Goal: Information Seeking & Learning: Learn about a topic

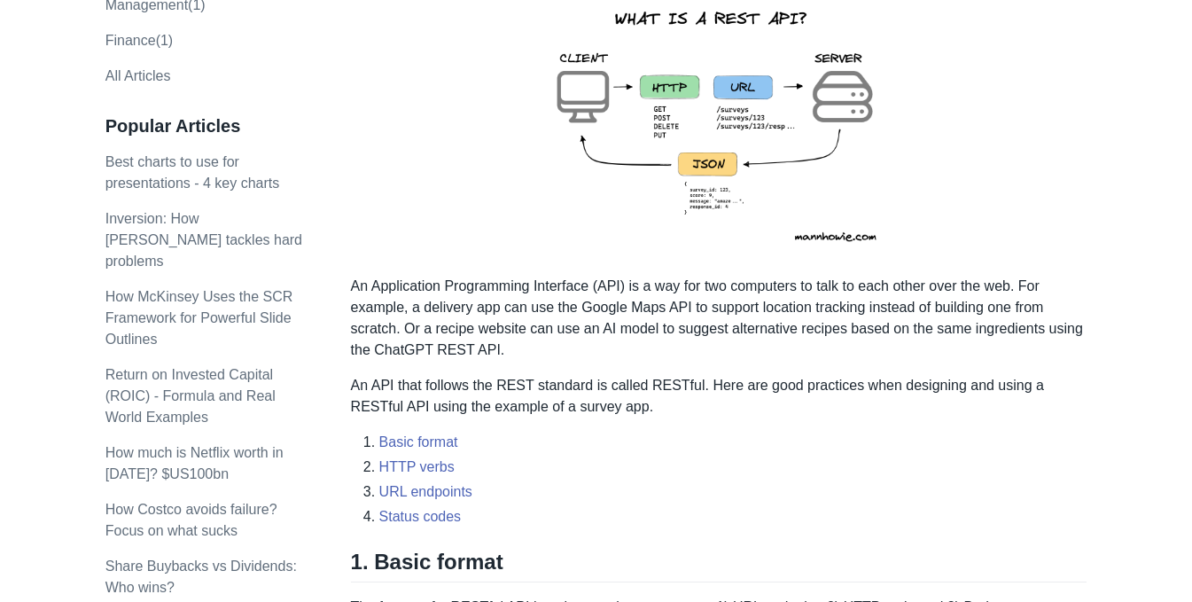
scroll to position [354, 0]
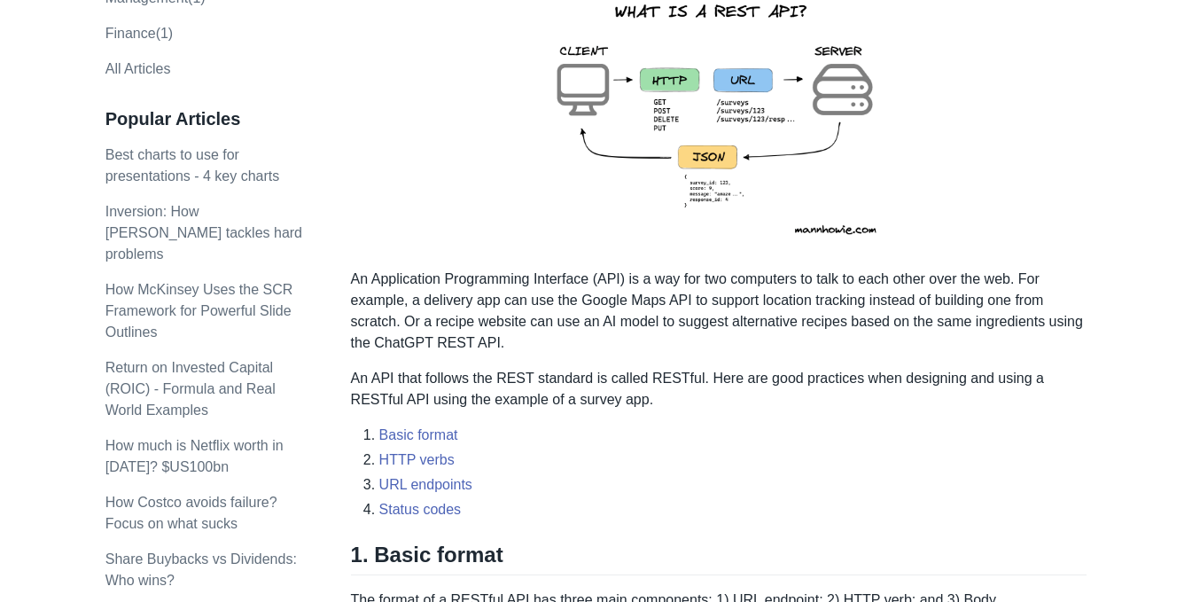
drag, startPoint x: 389, startPoint y: 434, endPoint x: 508, endPoint y: 517, distance: 145.0
click at [508, 517] on li "Status codes" at bounding box center [733, 509] width 708 height 21
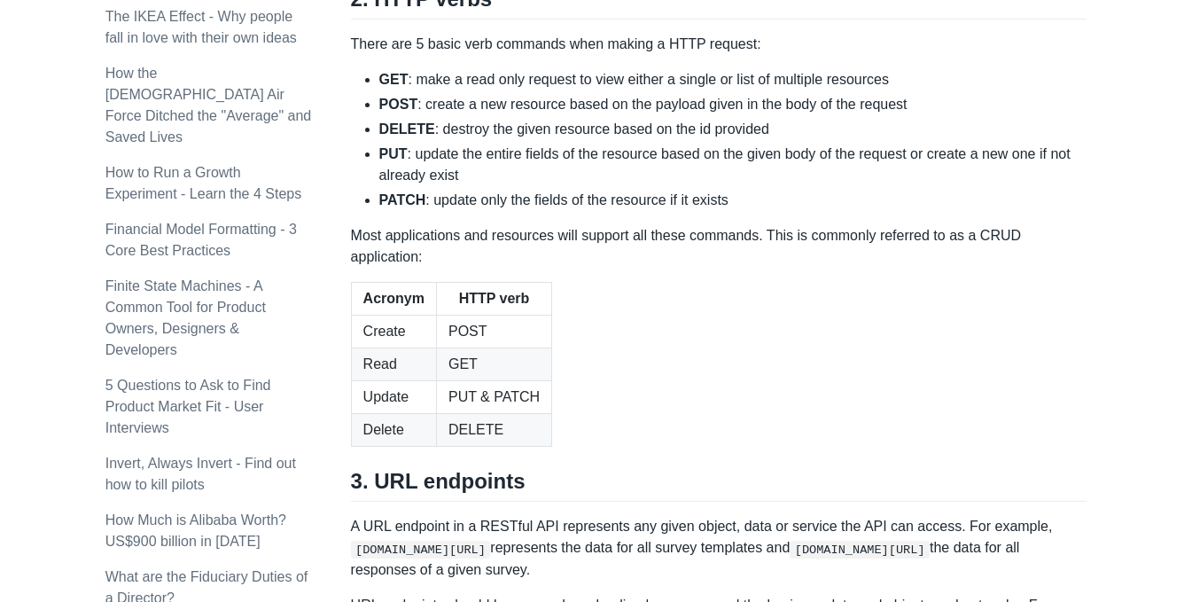
scroll to position [1903, 0]
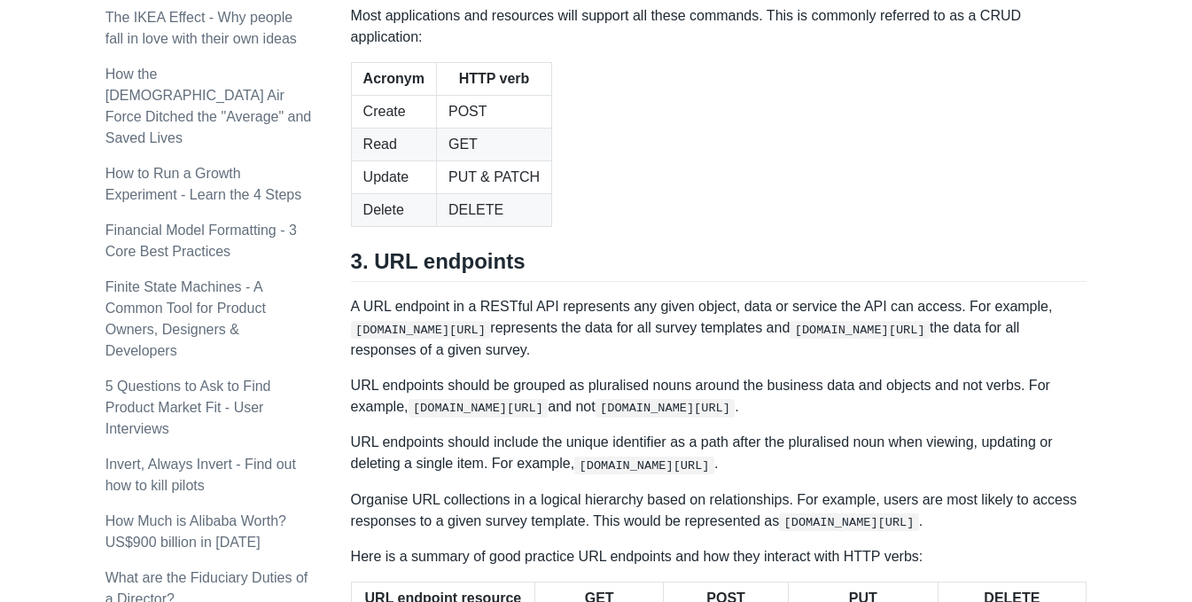
drag, startPoint x: 371, startPoint y: 260, endPoint x: 818, endPoint y: 255, distance: 446.5
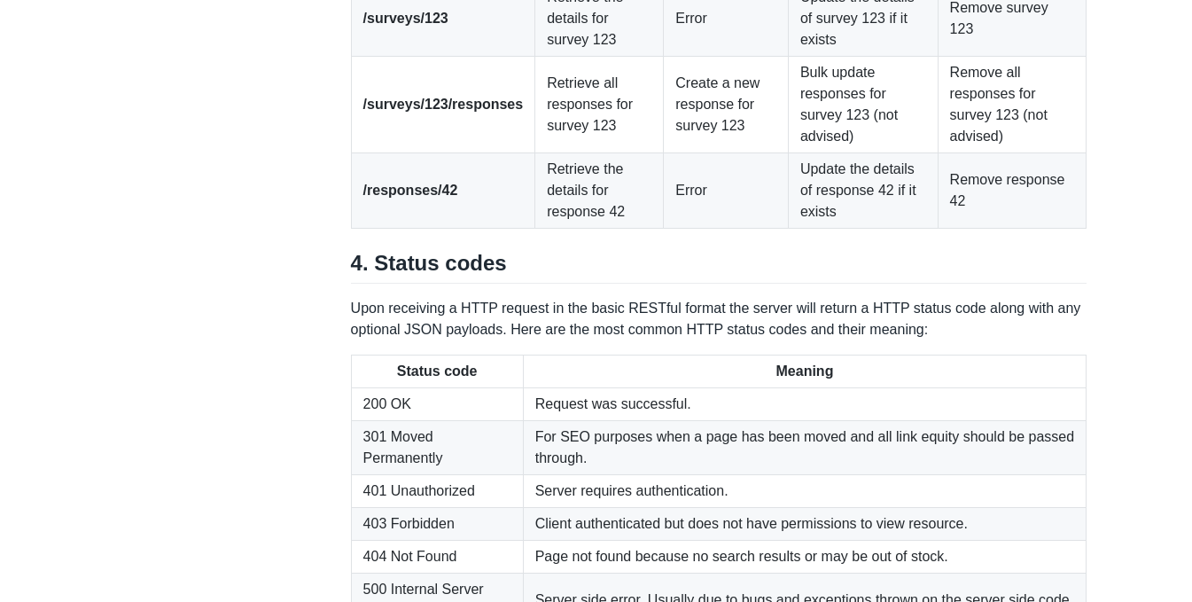
scroll to position [2523, 0]
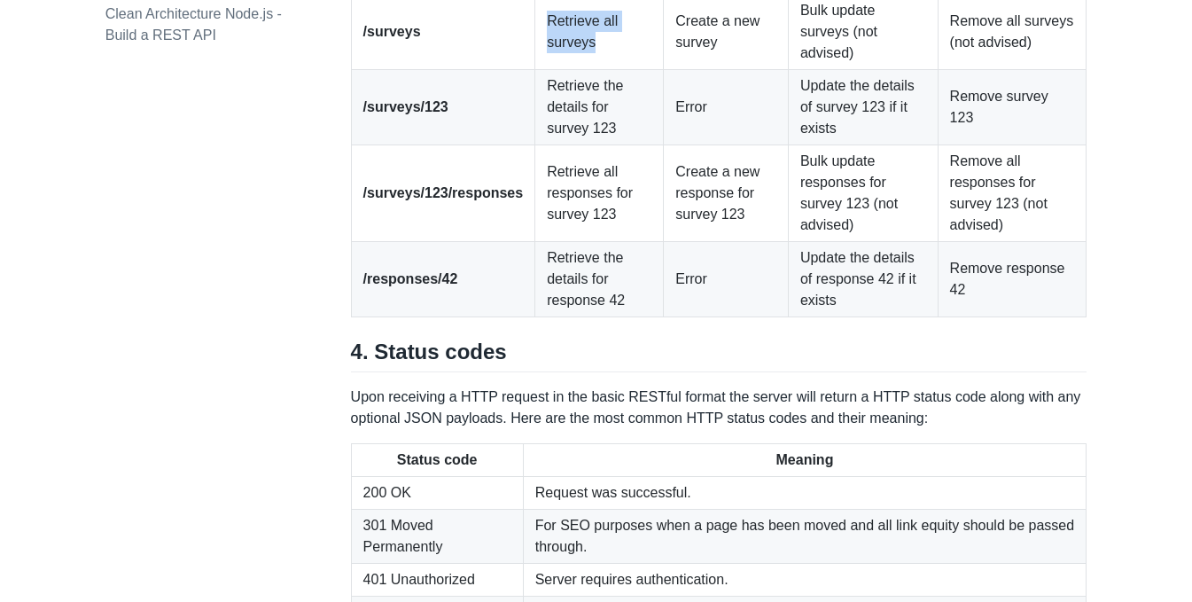
drag, startPoint x: 600, startPoint y: 313, endPoint x: 526, endPoint y: 294, distance: 75.8
click at [535, 70] on td "Retrieve all surveys" at bounding box center [599, 32] width 128 height 75
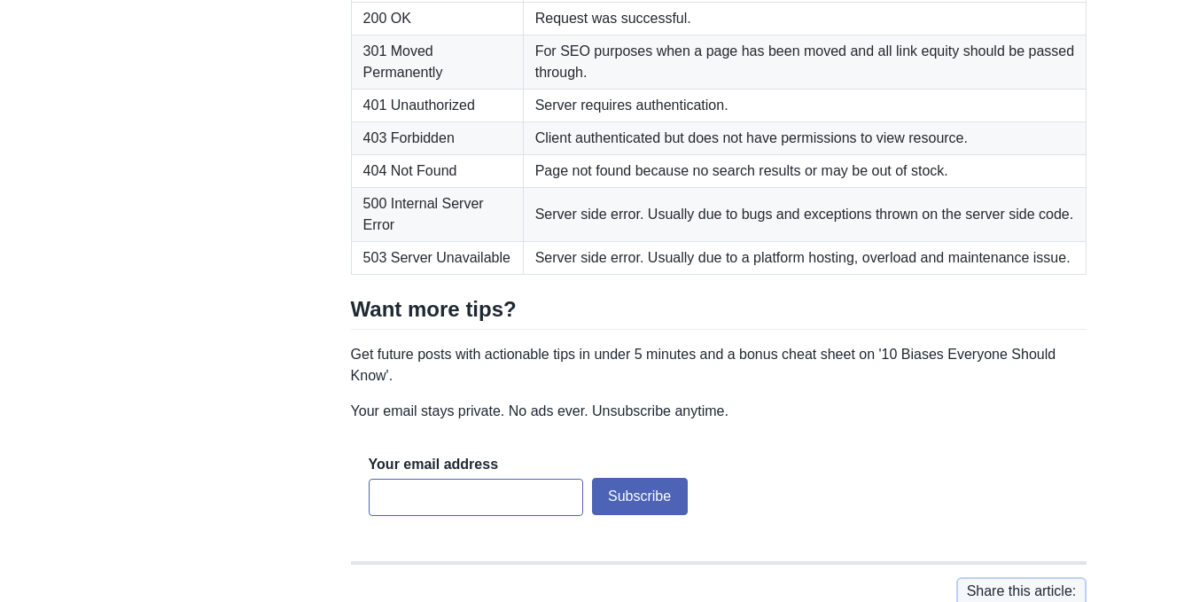
scroll to position [2966, 0]
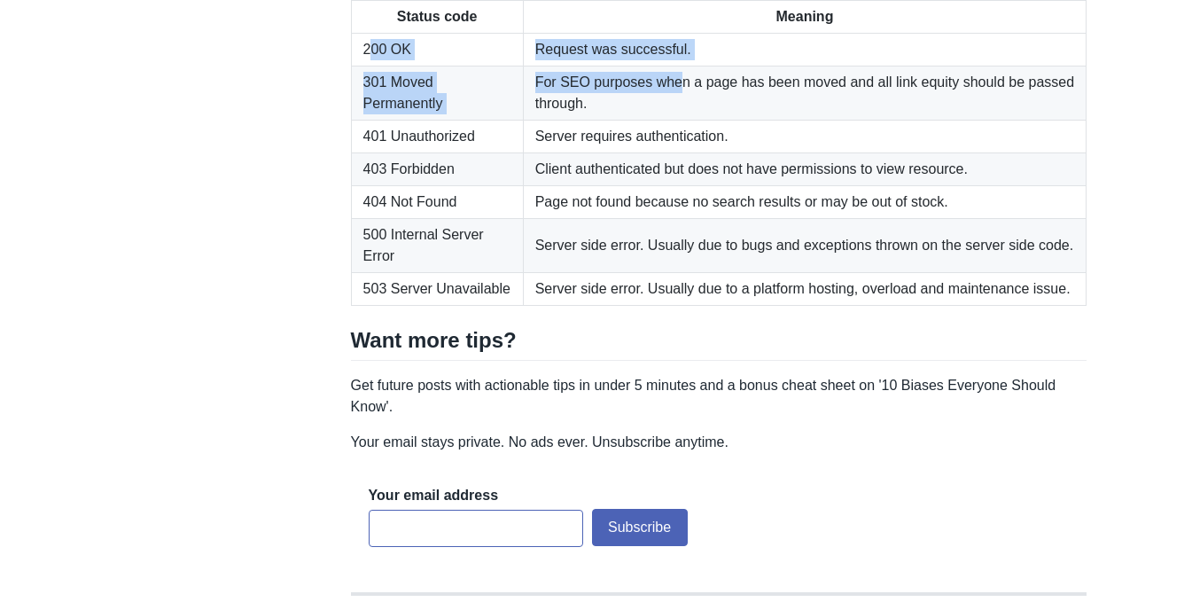
drag, startPoint x: 367, startPoint y: 300, endPoint x: 673, endPoint y: 347, distance: 310.1
click at [673, 306] on tbody "200 OK Request was successful. 301 Moved Permanently For SEO purposes when a pa…" at bounding box center [718, 170] width 735 height 272
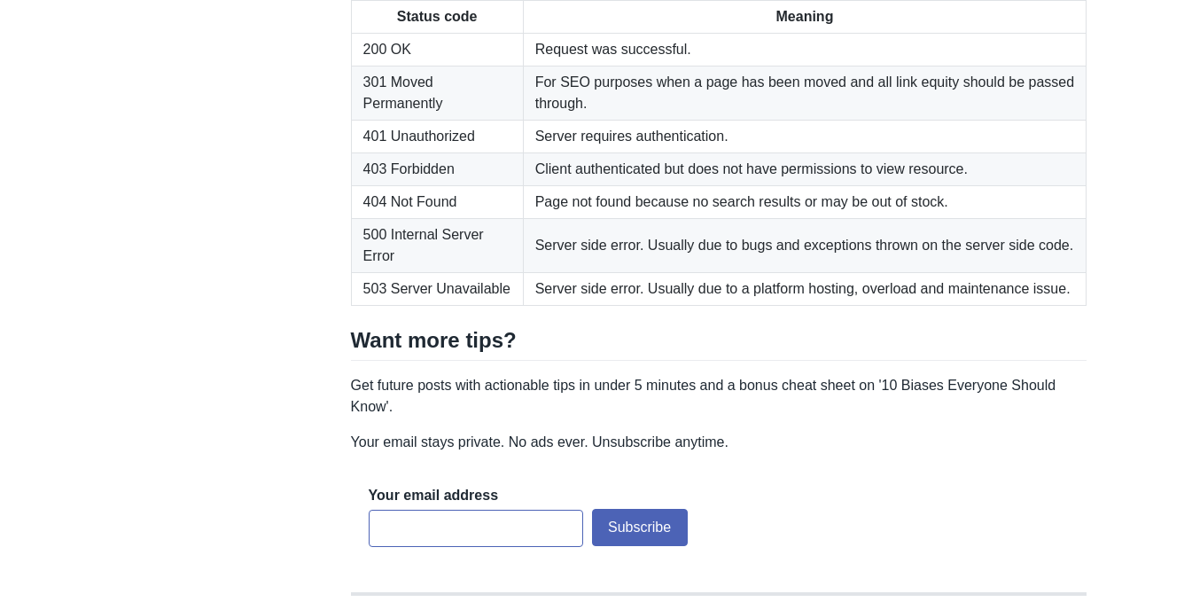
click at [555, 186] on td "Client authenticated but does not have permissions to view resource." at bounding box center [804, 169] width 563 height 33
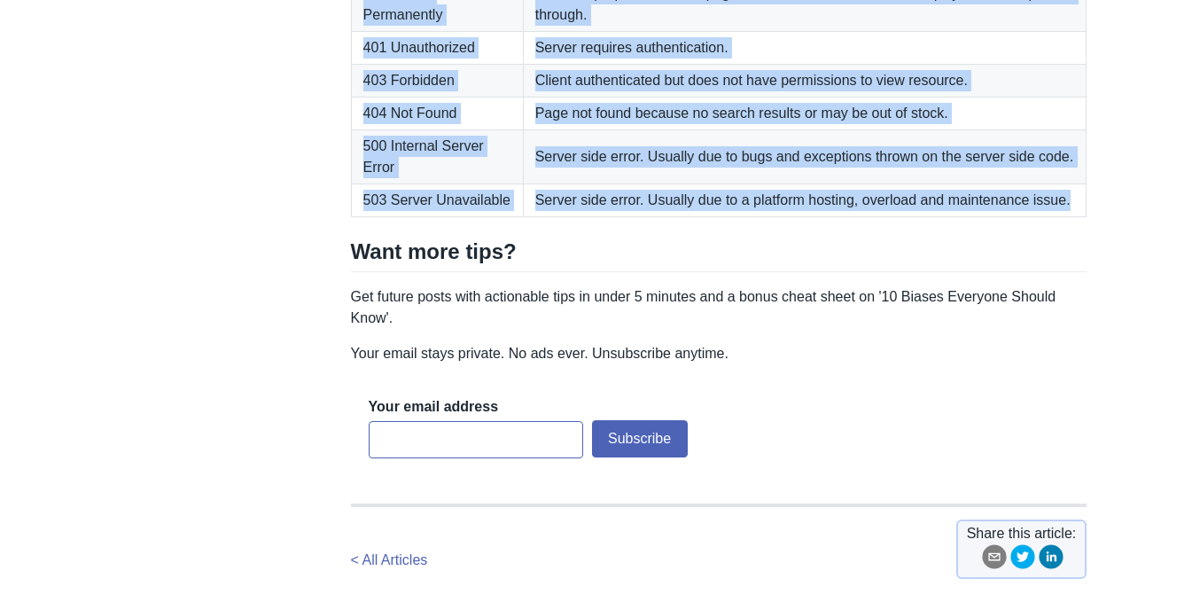
drag, startPoint x: 1061, startPoint y: 456, endPoint x: 353, endPoint y: 214, distance: 748.3
click at [353, 214] on tbody "200 OK Request was successful. 301 Moved Permanently For SEO purposes when a pa…" at bounding box center [718, 81] width 735 height 272
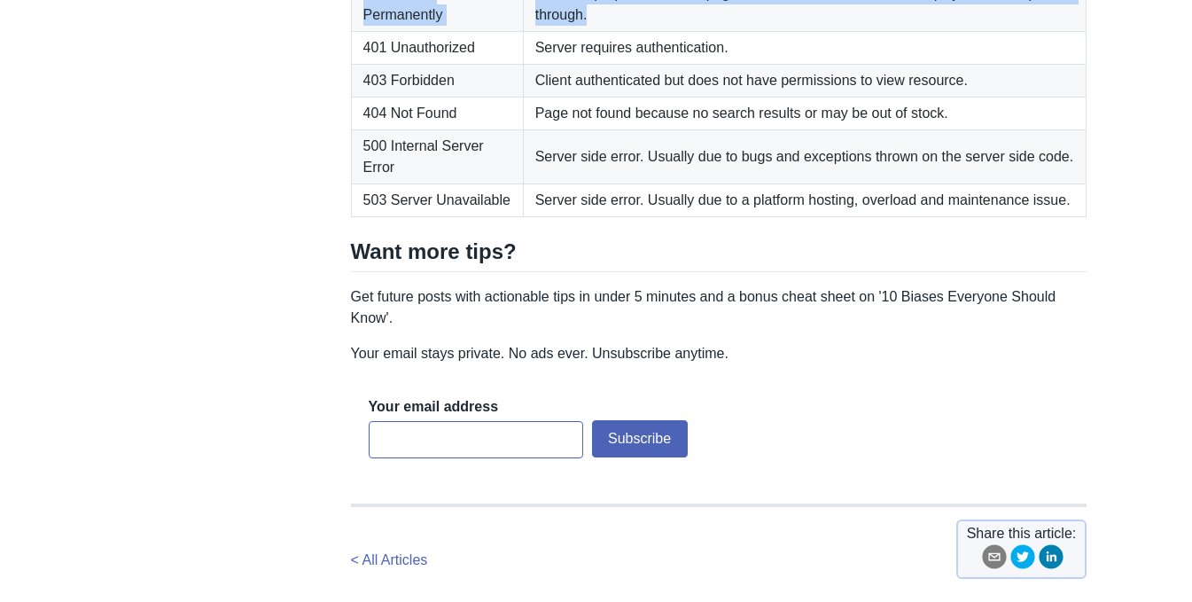
drag, startPoint x: 361, startPoint y: 216, endPoint x: 708, endPoint y: 276, distance: 351.4
click at [708, 217] on tbody "200 OK Request was successful. 301 Moved Permanently For SEO purposes when a pa…" at bounding box center [718, 81] width 735 height 272
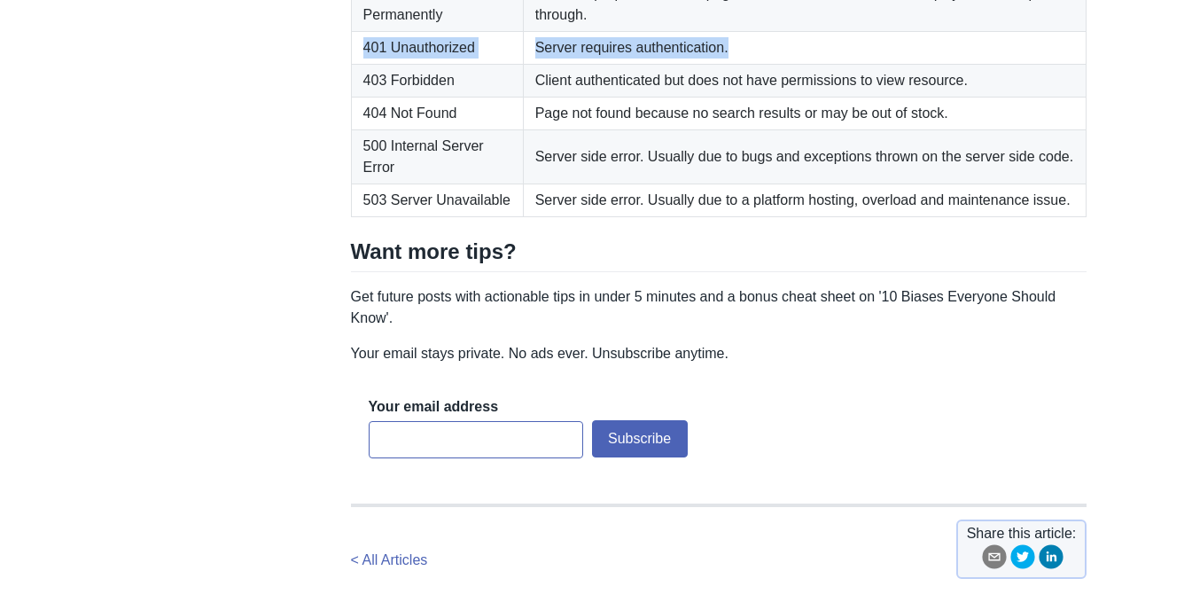
drag, startPoint x: 366, startPoint y: 299, endPoint x: 820, endPoint y: 307, distance: 454.6
click at [820, 65] on tr "401 Unauthorized Server requires authentication." at bounding box center [718, 48] width 735 height 33
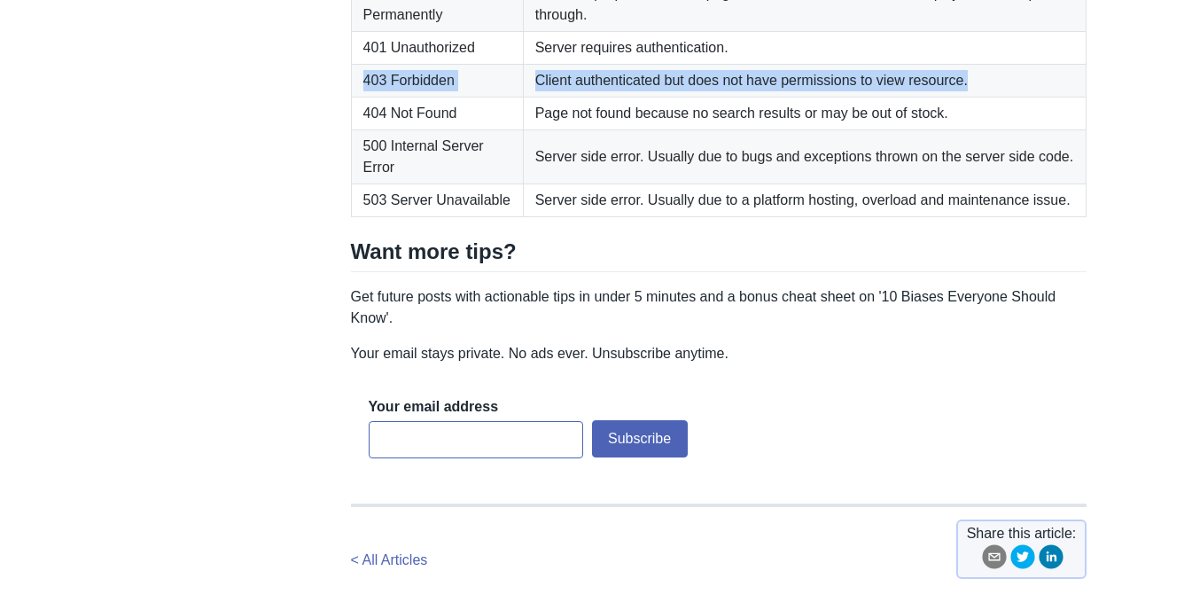
drag, startPoint x: 360, startPoint y: 336, endPoint x: 944, endPoint y: 346, distance: 584.8
click at [985, 97] on tr "403 Forbidden Client authenticated but does not have permissions to view resour…" at bounding box center [718, 81] width 735 height 33
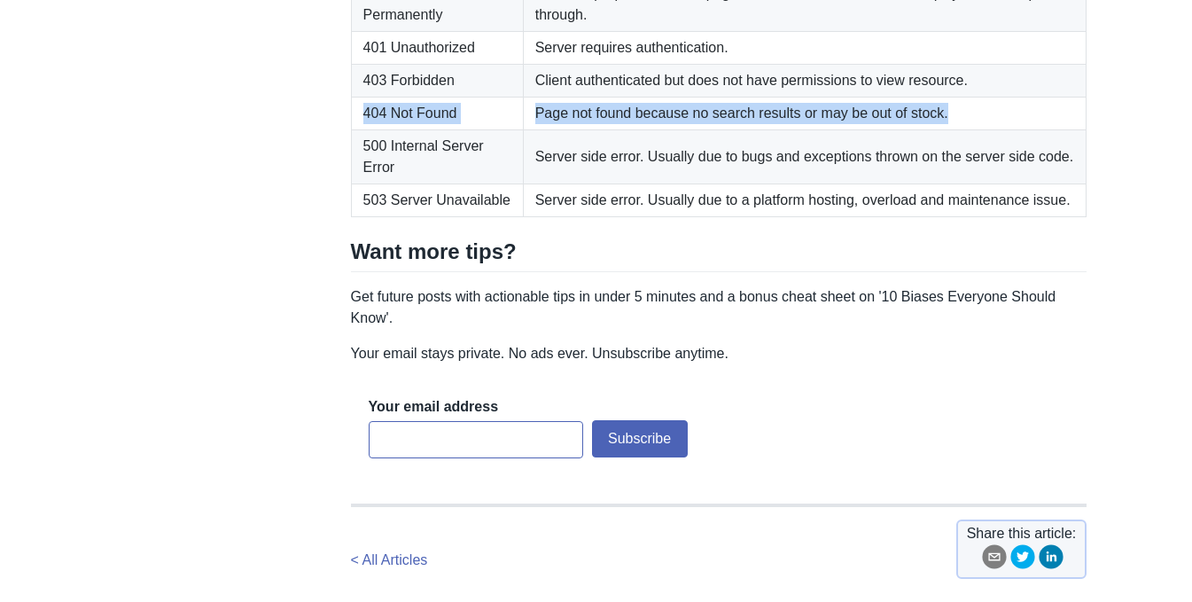
drag, startPoint x: 371, startPoint y: 358, endPoint x: 990, endPoint y: 363, distance: 619.3
click at [990, 130] on tr "404 Not Found Page not found because no search results or may be out of stock." at bounding box center [718, 113] width 735 height 33
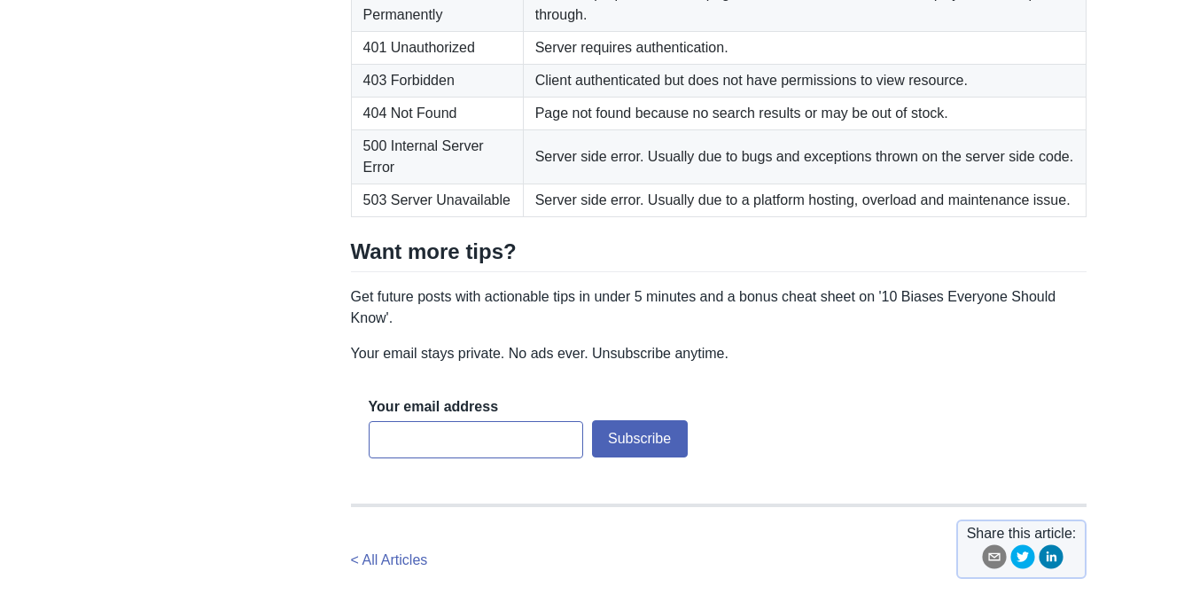
click at [523, 184] on td "Server side error. Usually due to bugs and exceptions thrown on the server side…" at bounding box center [804, 157] width 563 height 54
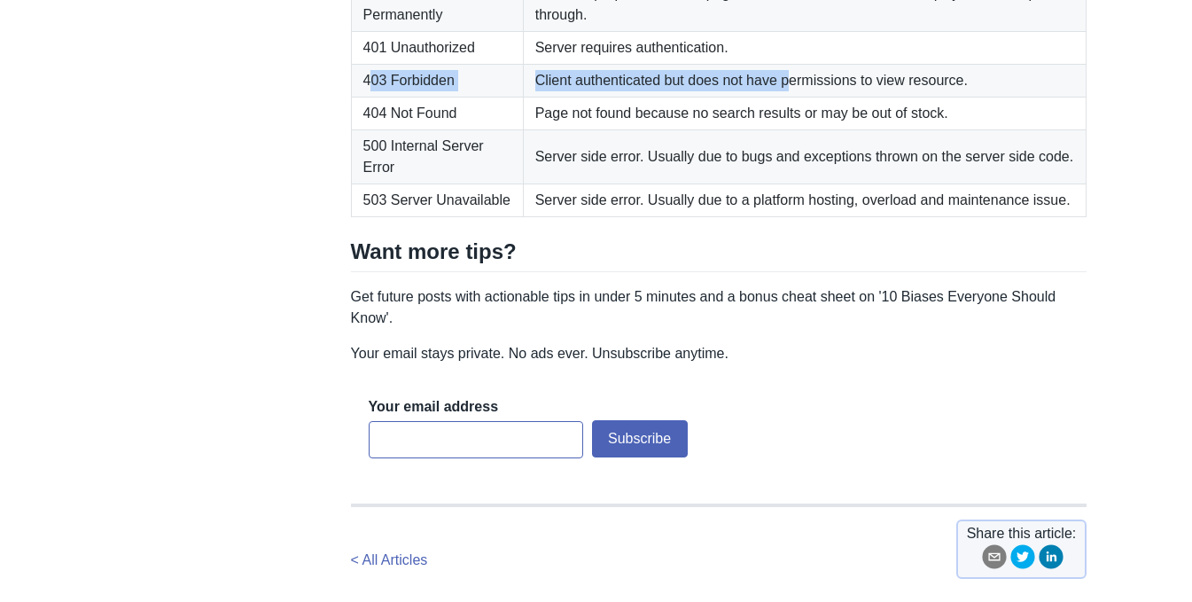
drag, startPoint x: 372, startPoint y: 346, endPoint x: 784, endPoint y: 347, distance: 412.0
click at [784, 97] on tr "403 Forbidden Client authenticated but does not have permissions to view resour…" at bounding box center [718, 81] width 735 height 33
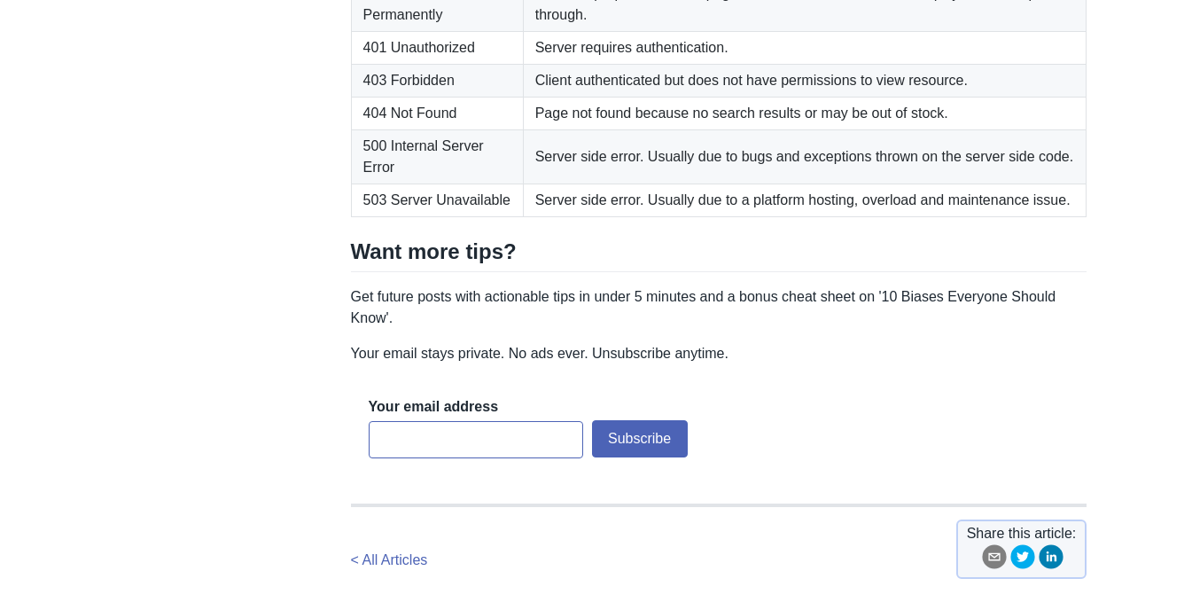
click at [785, 130] on td "Page not found because no search results or may be out of stock." at bounding box center [804, 113] width 563 height 33
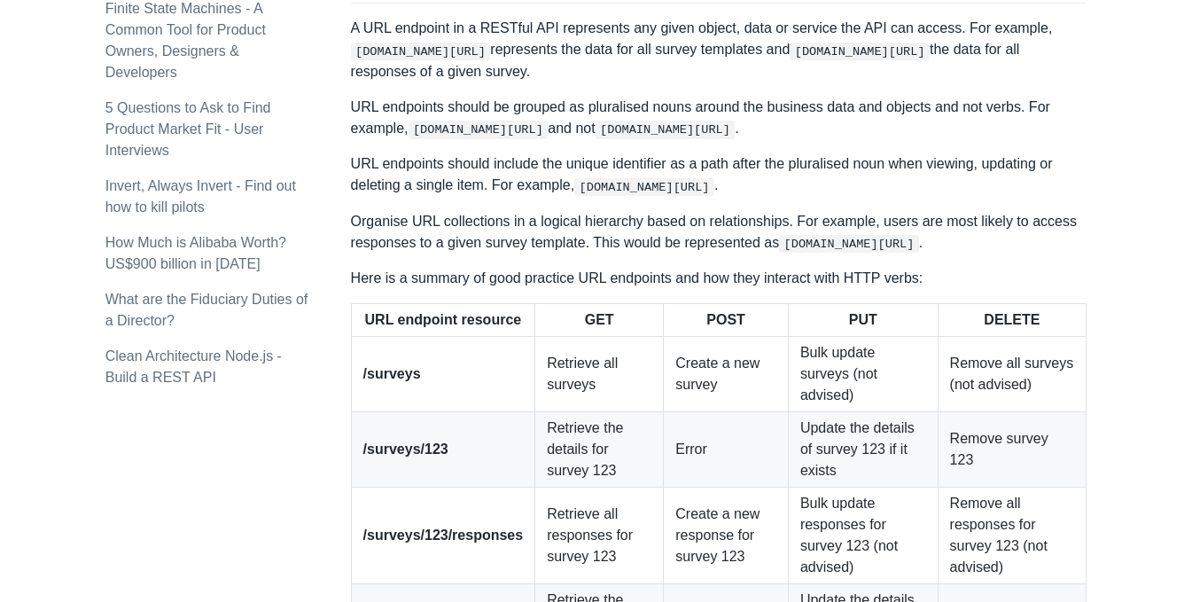
scroll to position [2215, 0]
